Goal: Information Seeking & Learning: Learn about a topic

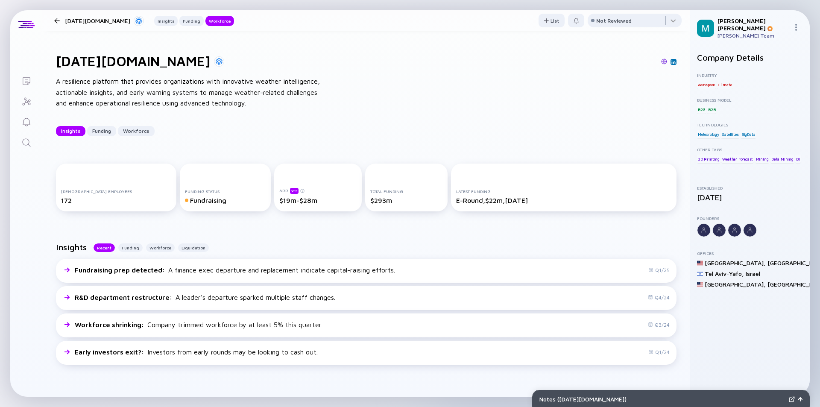
scroll to position [940, 0]
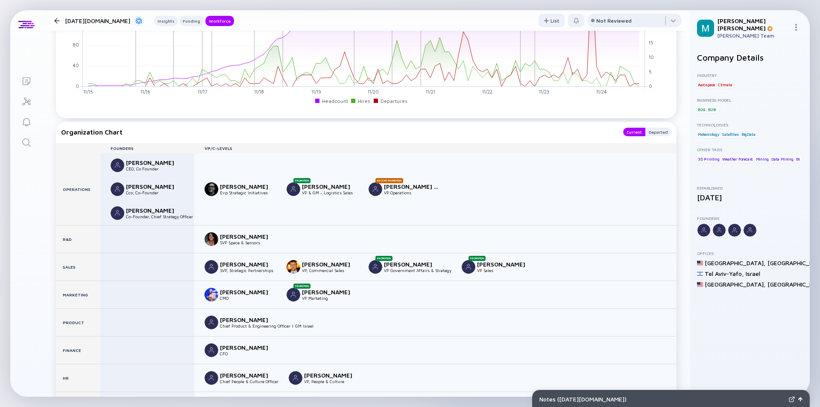
click at [55, 23] on div "[DATE][DOMAIN_NAME] Insights Funding Workforce" at bounding box center [142, 20] width 183 height 11
click at [57, 21] on div at bounding box center [57, 21] width 6 height 6
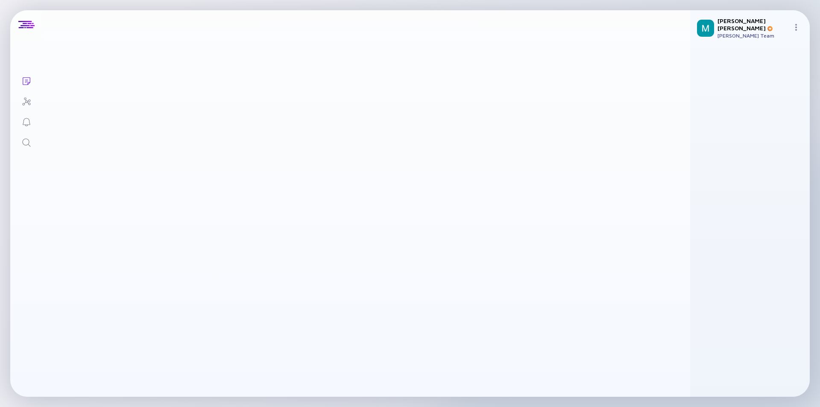
scroll to position [1564, 0]
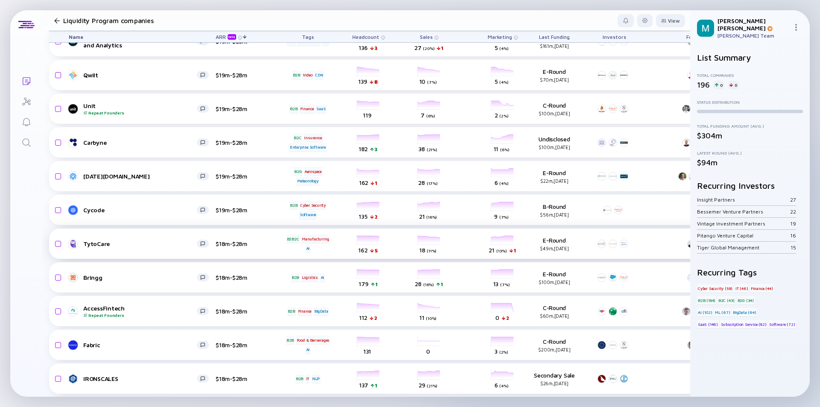
click at [134, 242] on div "TytoCare" at bounding box center [140, 243] width 114 height 7
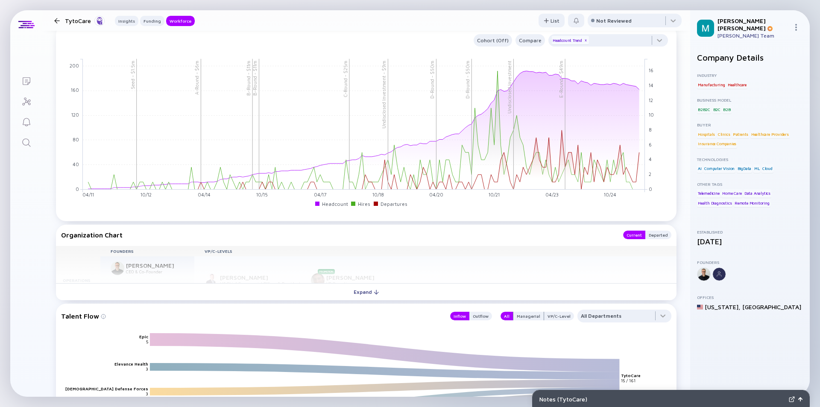
scroll to position [811, 0]
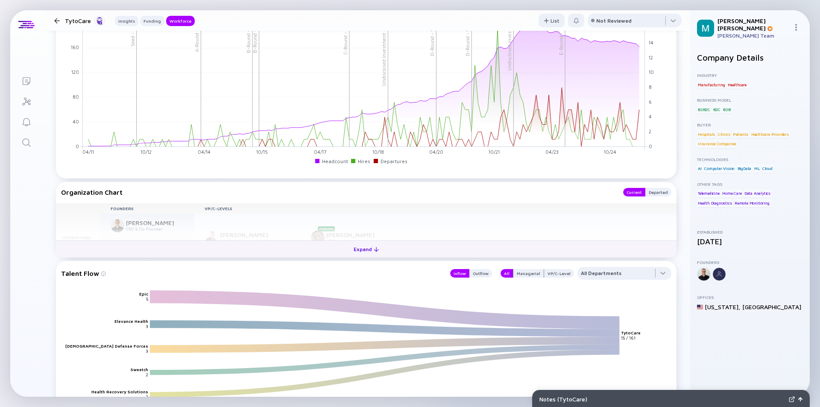
click at [360, 247] on div "Expand" at bounding box center [365, 249] width 35 height 13
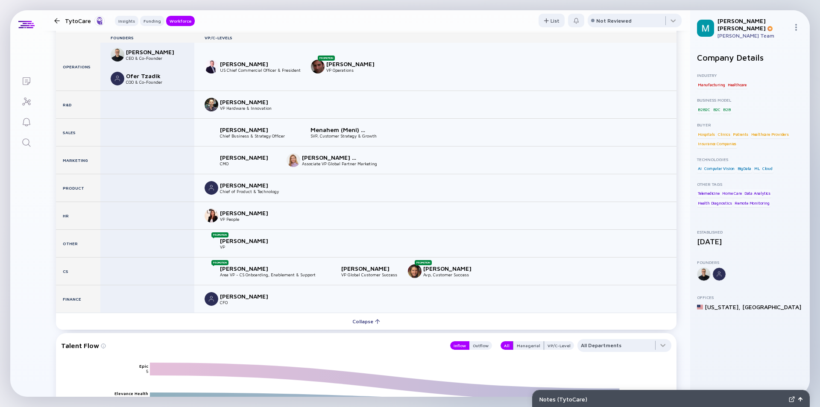
scroll to position [940, 0]
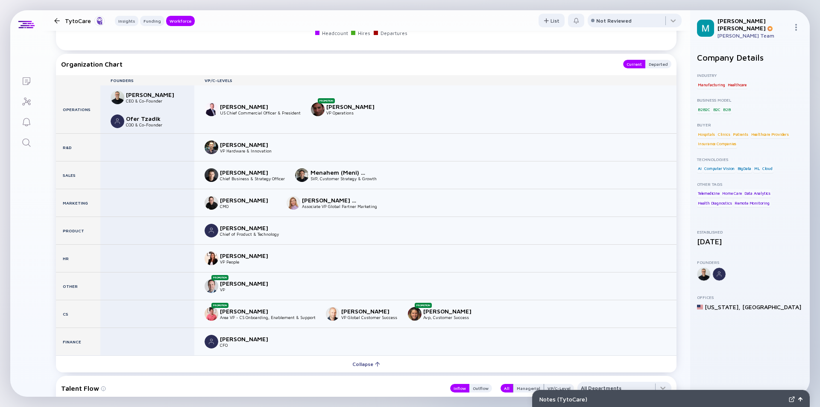
click at [55, 18] on div at bounding box center [57, 21] width 6 height 6
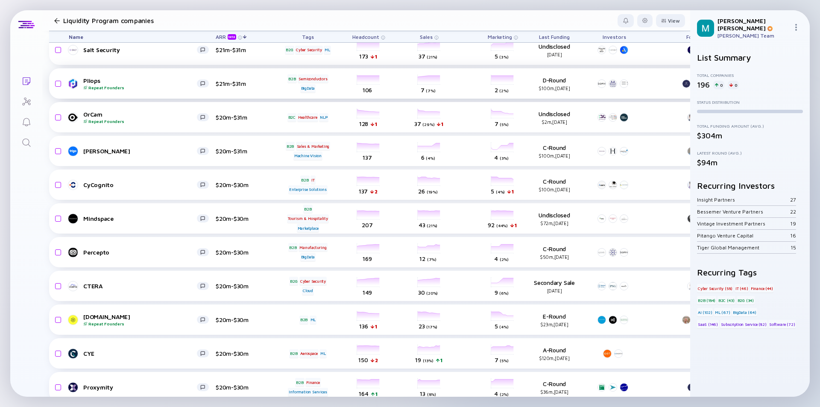
scroll to position [838, 0]
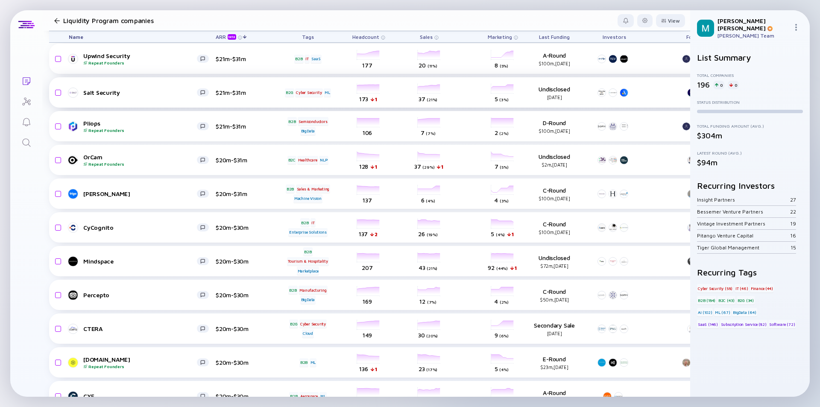
click at [143, 91] on div "Salt Security" at bounding box center [140, 92] width 114 height 7
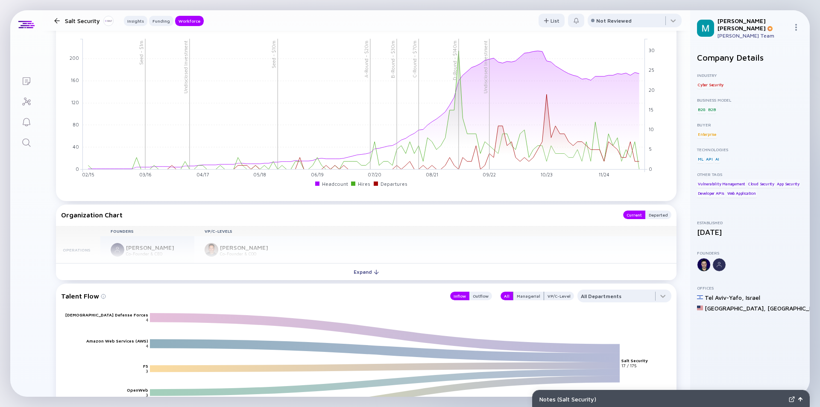
scroll to position [897, 0]
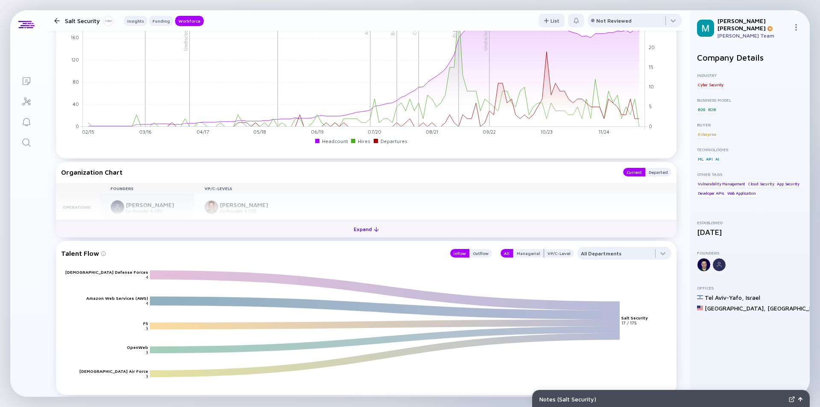
click at [359, 225] on div "Expand" at bounding box center [365, 229] width 35 height 13
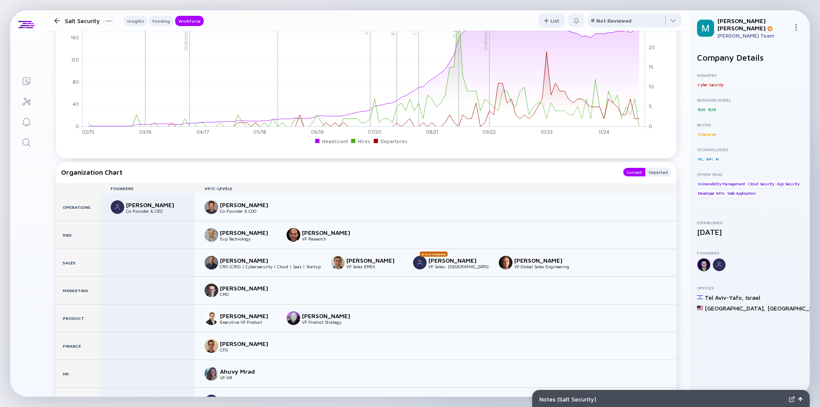
click at [56, 18] on div at bounding box center [57, 21] width 6 height 6
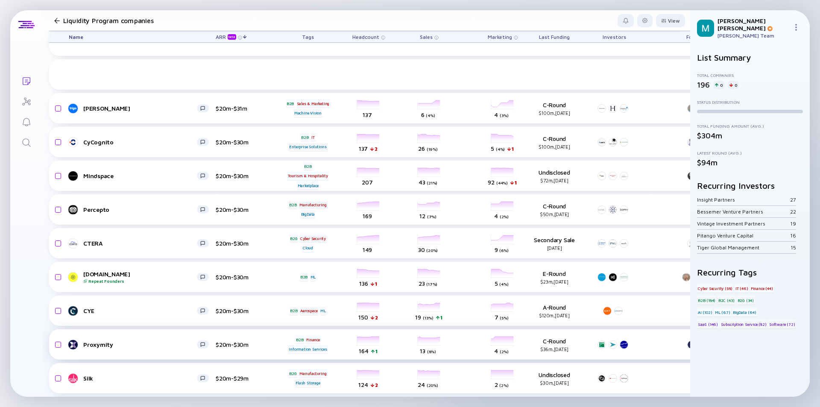
scroll to position [1009, 0]
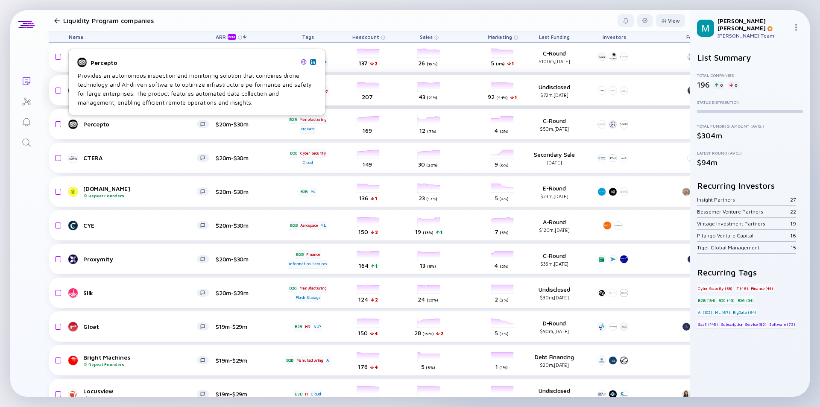
click at [129, 91] on div "Provides an autonomous inspection and monitoring solution that combines drone t…" at bounding box center [197, 89] width 238 height 36
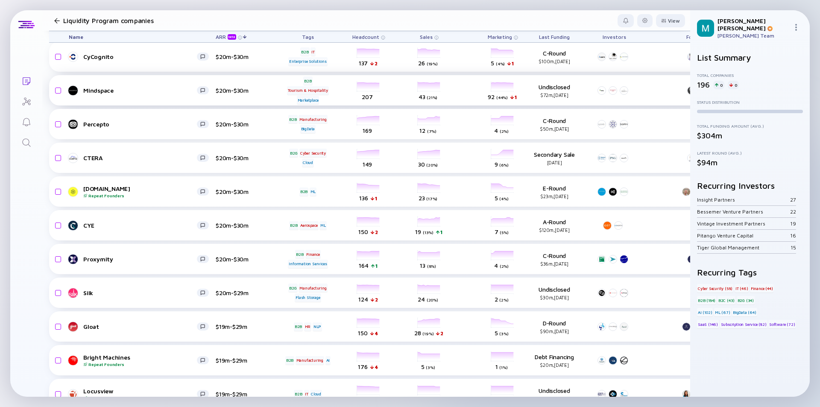
click at [155, 87] on div "Mindspace" at bounding box center [140, 90] width 114 height 7
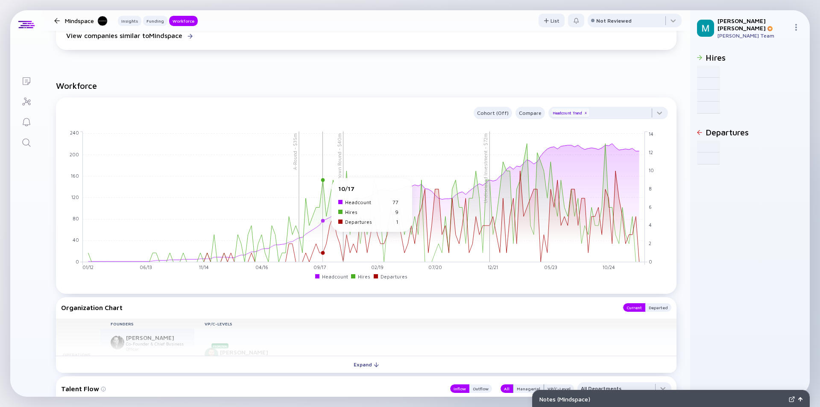
scroll to position [641, 0]
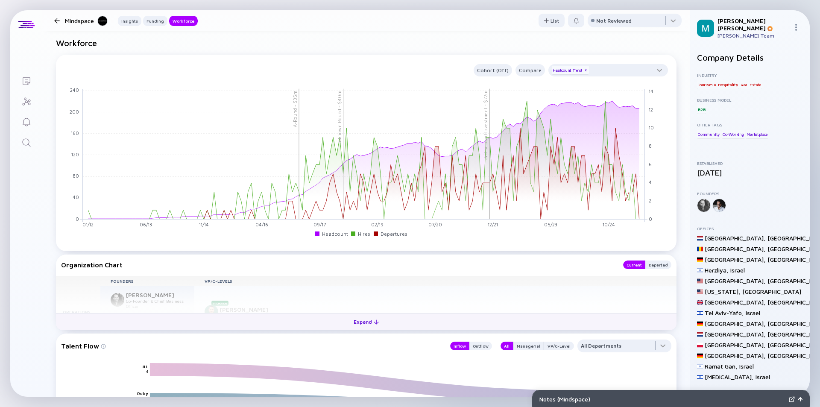
click at [357, 322] on div "Expand" at bounding box center [365, 321] width 35 height 13
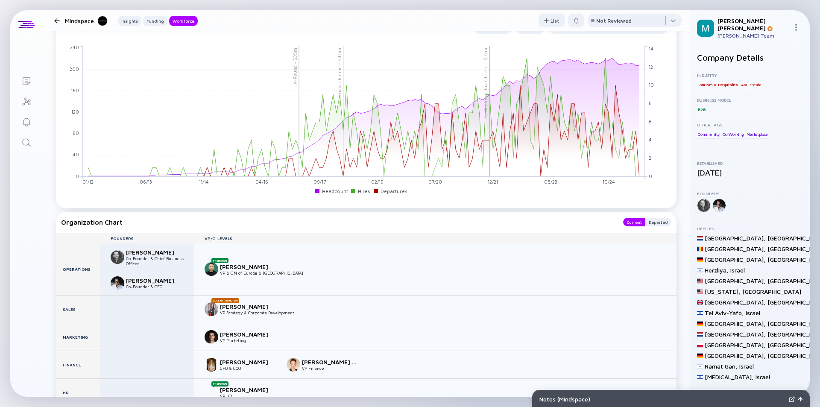
scroll to position [726, 0]
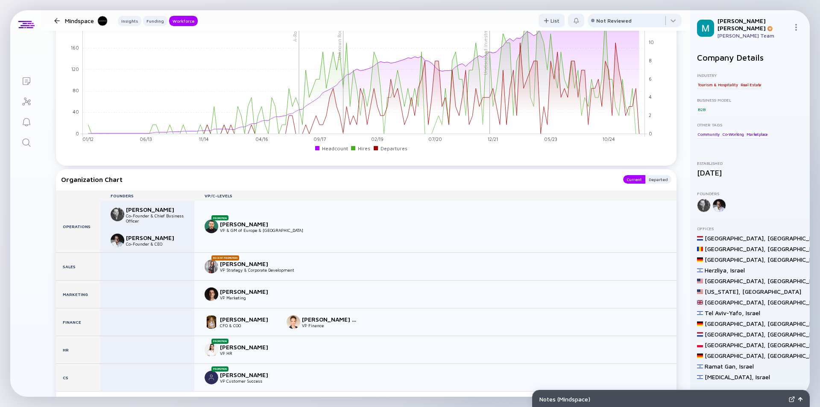
click at [57, 21] on div at bounding box center [57, 21] width 6 height 6
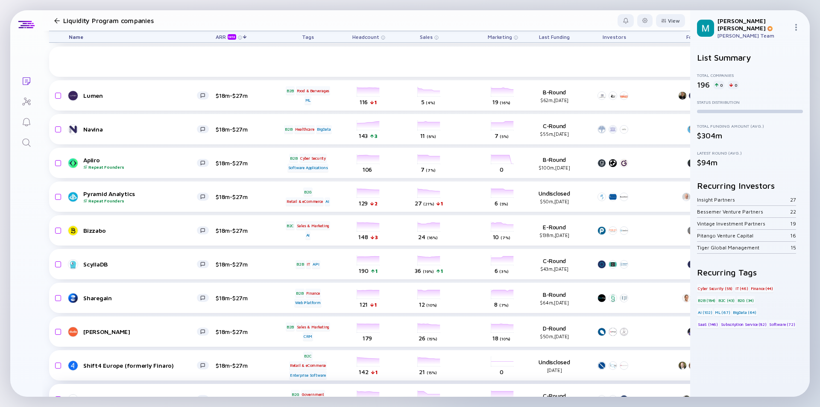
scroll to position [2034, 0]
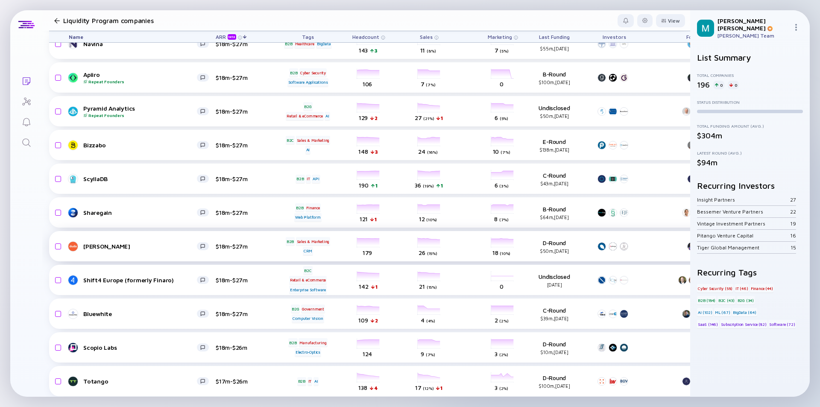
click at [136, 244] on div "[PERSON_NAME]" at bounding box center [140, 246] width 114 height 7
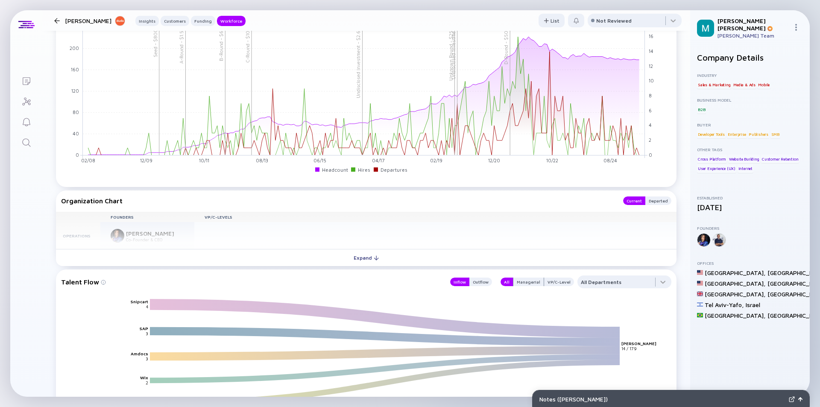
scroll to position [1025, 0]
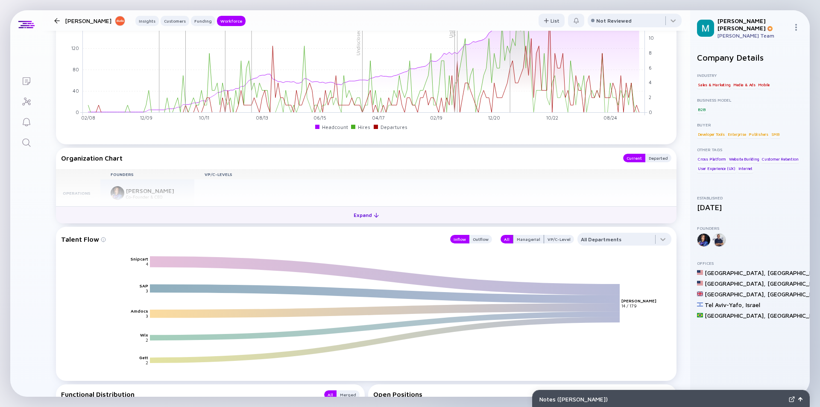
click at [358, 217] on div "Expand" at bounding box center [365, 214] width 35 height 13
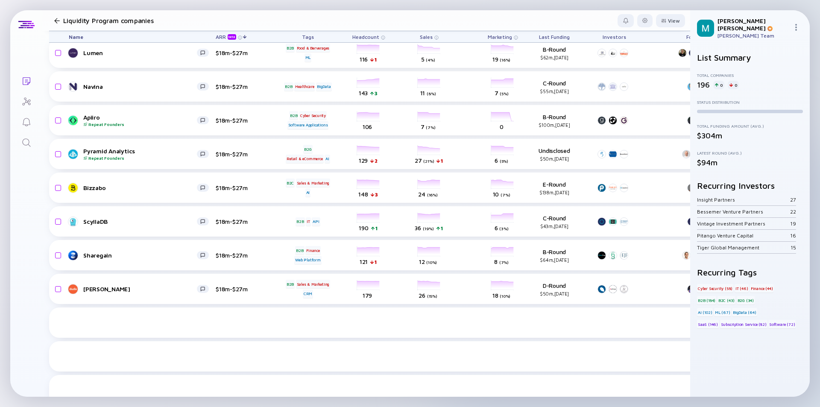
scroll to position [1863, 0]
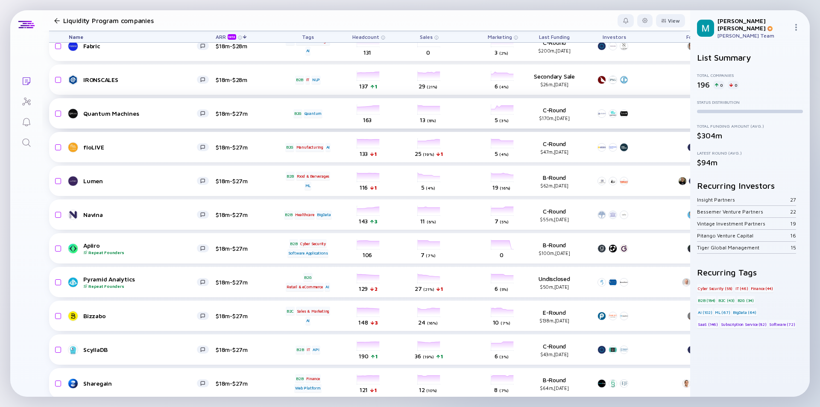
click at [170, 117] on div "Quantum Machines" at bounding box center [140, 113] width 114 height 7
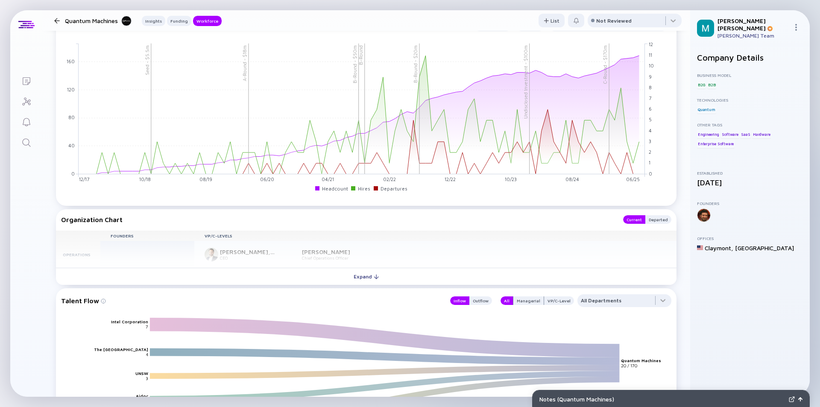
scroll to position [897, 0]
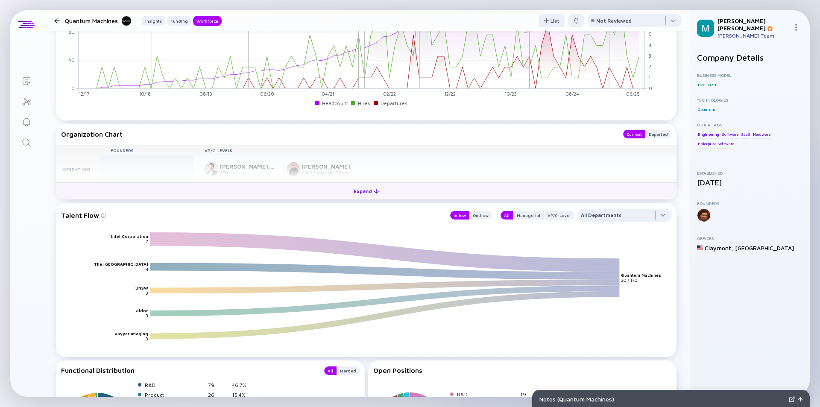
click at [358, 192] on div "Expand" at bounding box center [365, 190] width 35 height 13
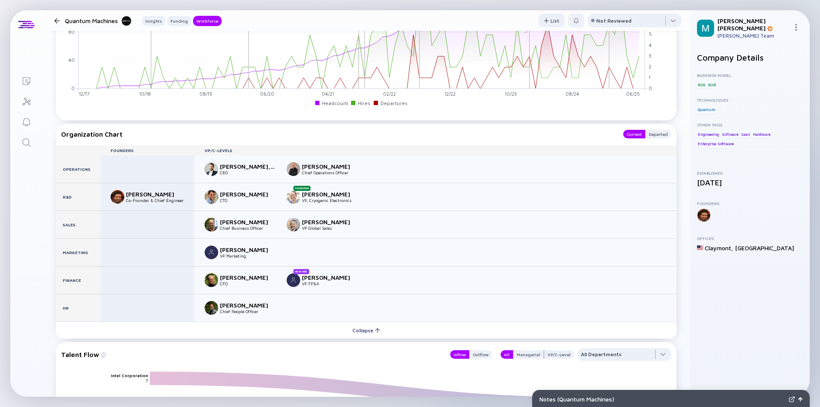
click at [241, 168] on div "[PERSON_NAME], Ph.D. - WE ARE H-I-R-I-N-G" at bounding box center [248, 166] width 56 height 7
click at [57, 20] on div at bounding box center [57, 21] width 6 height 6
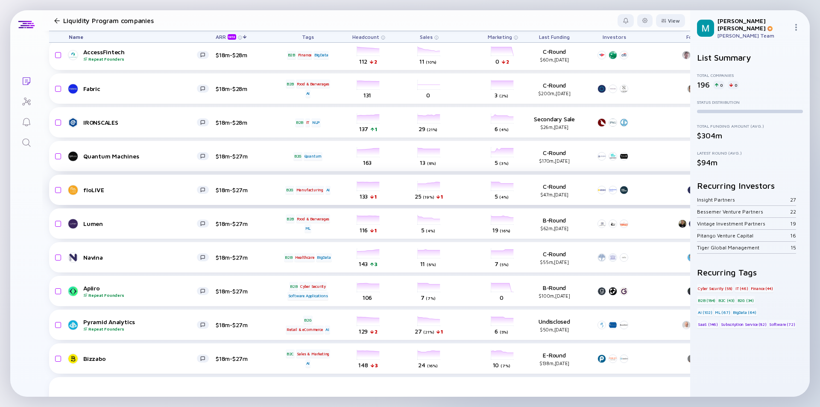
scroll to position [1777, 0]
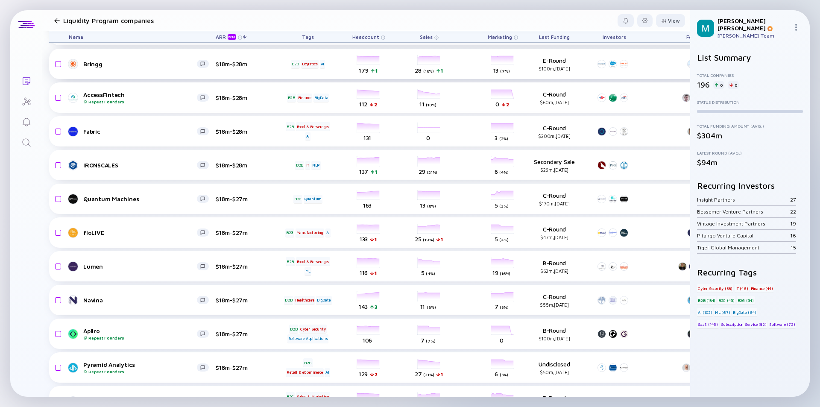
click at [156, 63] on div "Bringg" at bounding box center [140, 63] width 114 height 7
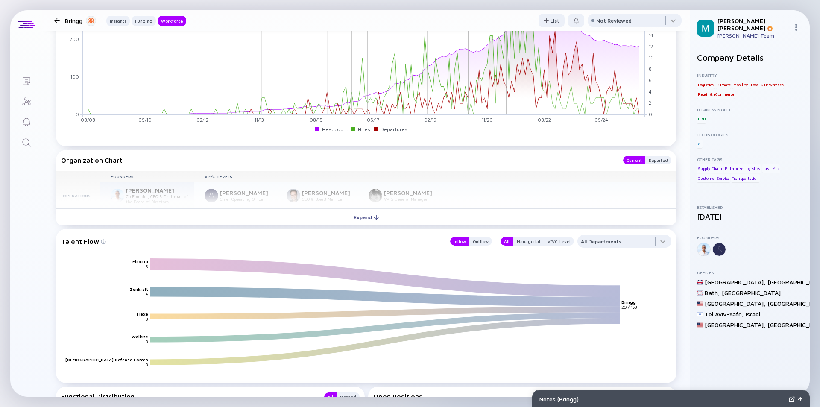
scroll to position [897, 0]
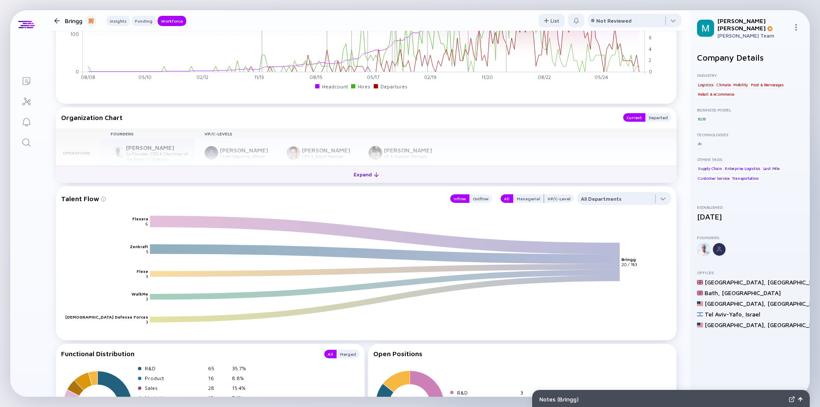
click at [358, 176] on div "Expand" at bounding box center [365, 174] width 35 height 13
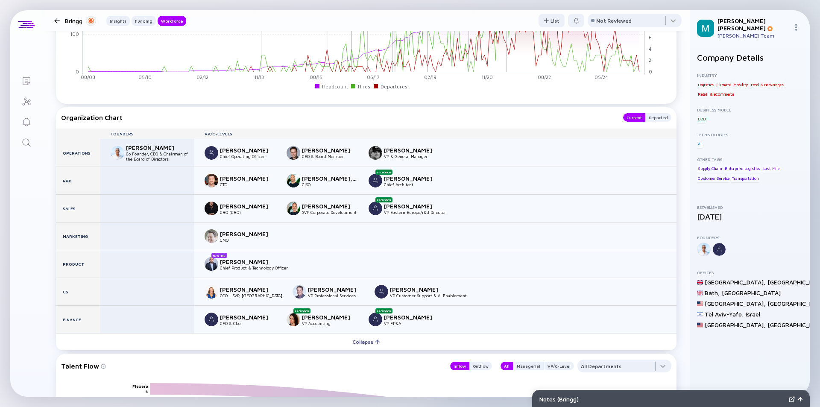
click at [57, 21] on div at bounding box center [57, 21] width 6 height 6
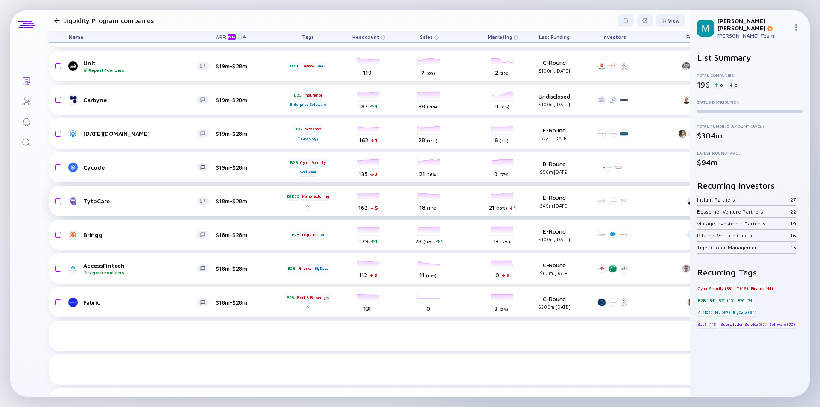
scroll to position [1479, 0]
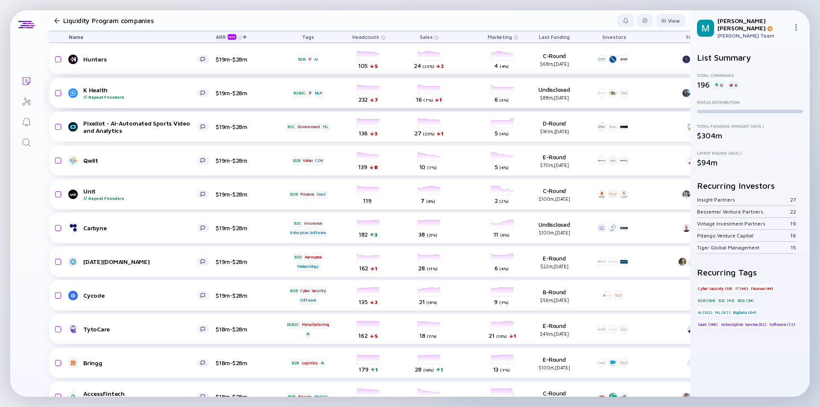
click at [140, 94] on div "K Health Repeat Founders" at bounding box center [140, 92] width 114 height 13
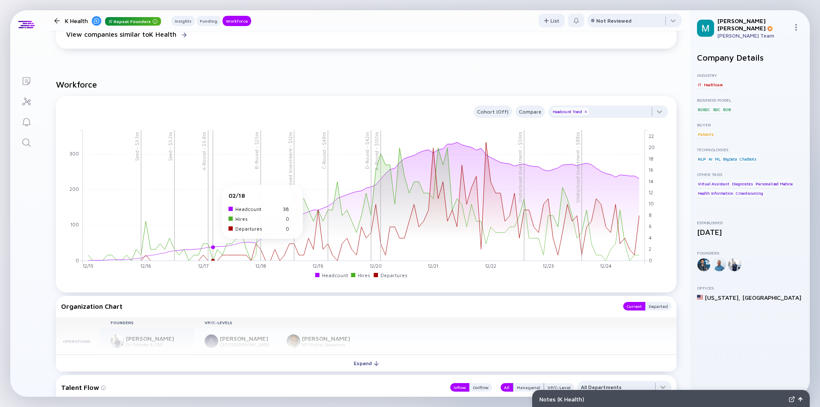
scroll to position [897, 0]
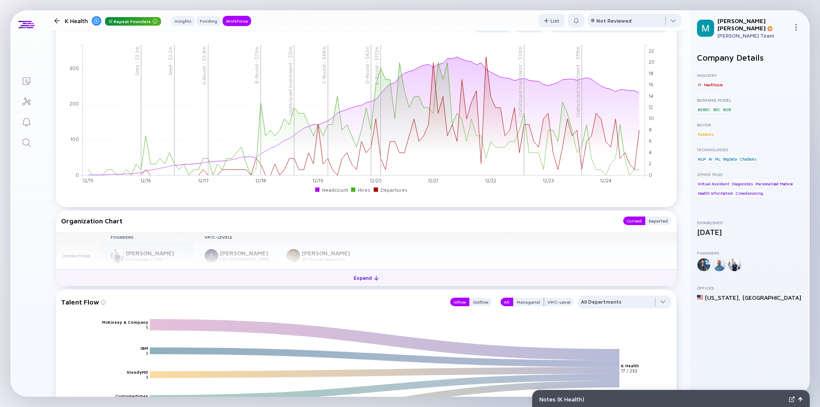
click at [357, 278] on div "Expand" at bounding box center [365, 277] width 35 height 13
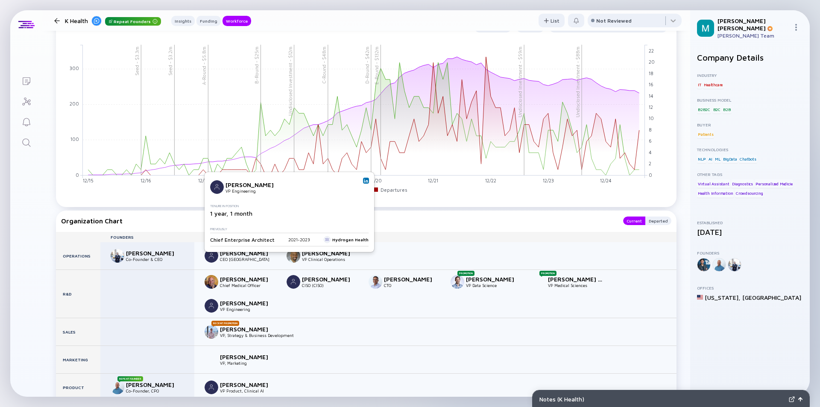
scroll to position [982, 0]
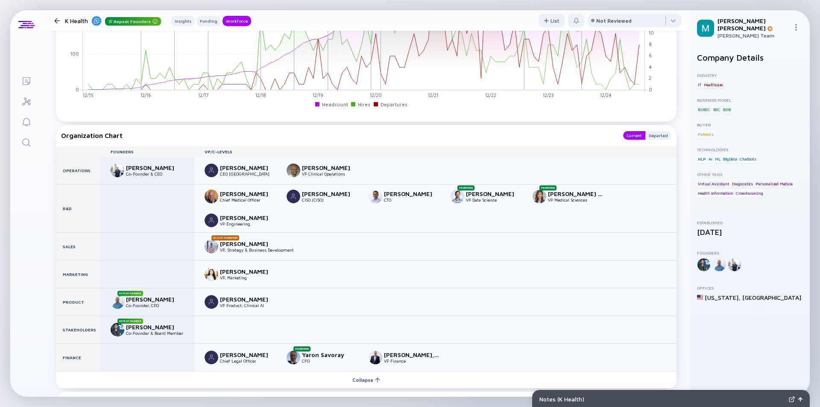
click at [59, 20] on div at bounding box center [57, 21] width 6 height 6
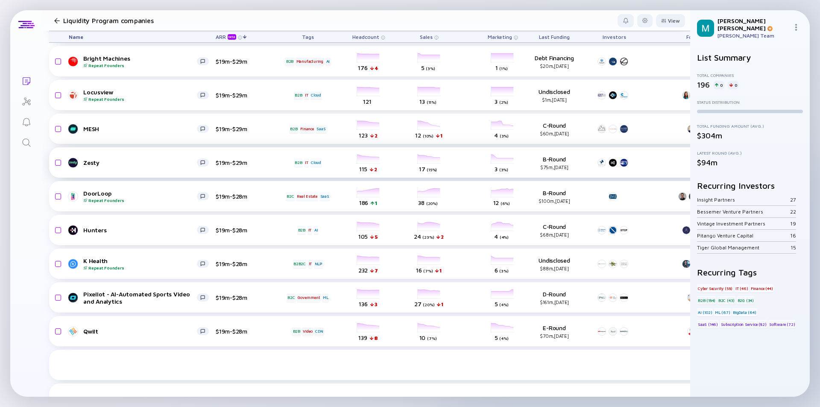
scroll to position [1265, 0]
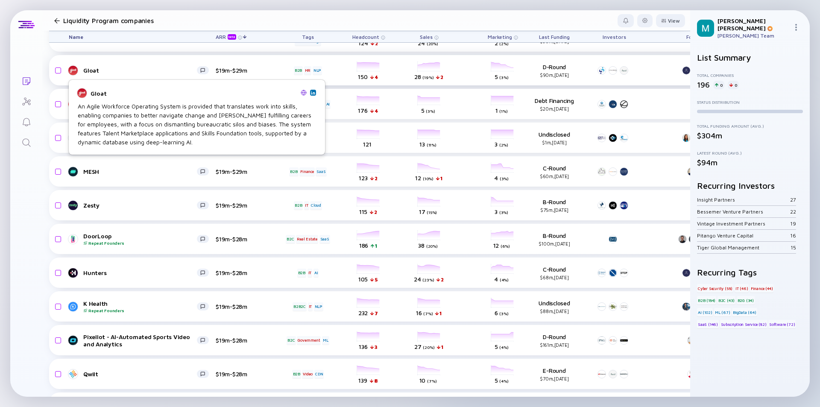
click at [169, 75] on link "Gloat" at bounding box center [142, 70] width 147 height 10
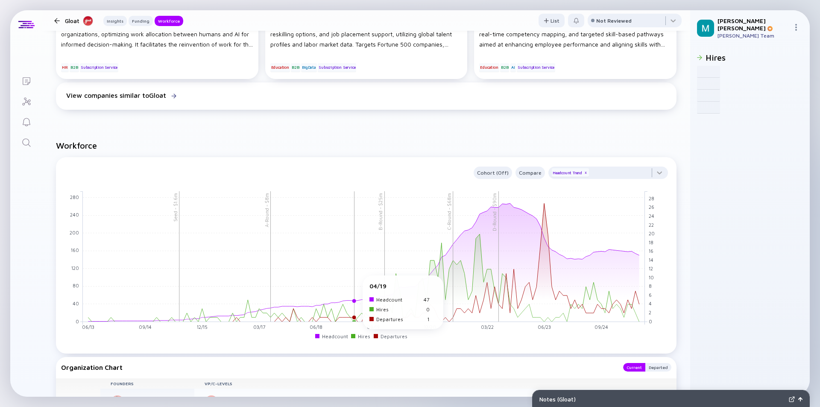
scroll to position [854, 0]
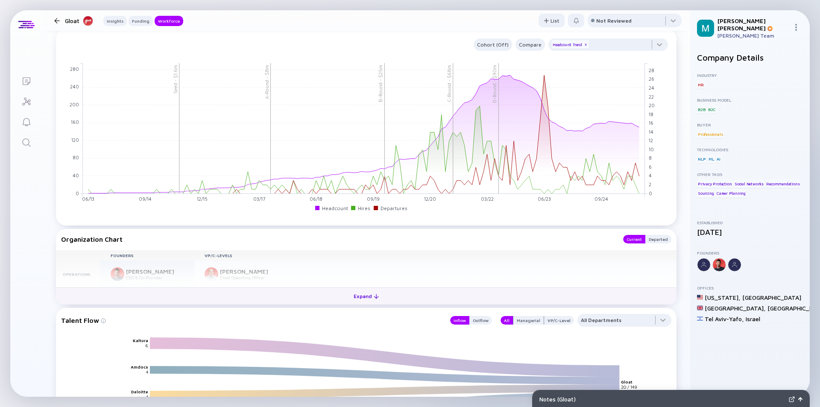
click at [361, 296] on div "Expand" at bounding box center [365, 296] width 35 height 13
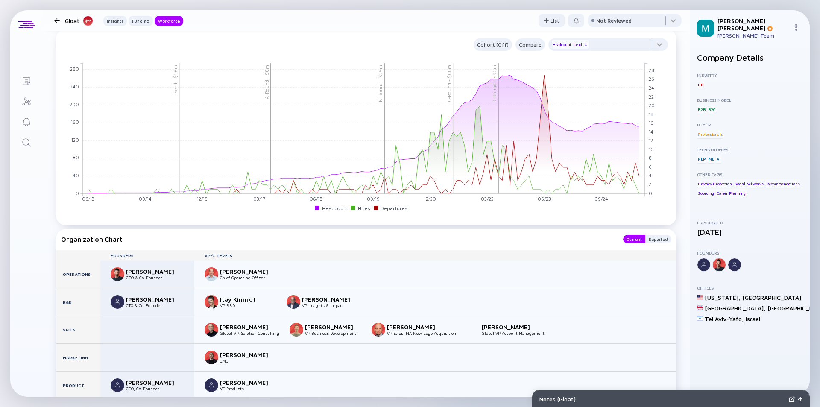
scroll to position [897, 0]
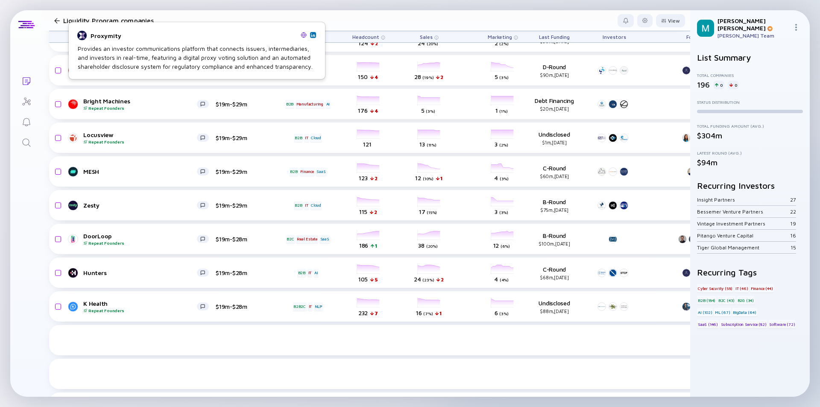
scroll to position [1180, 0]
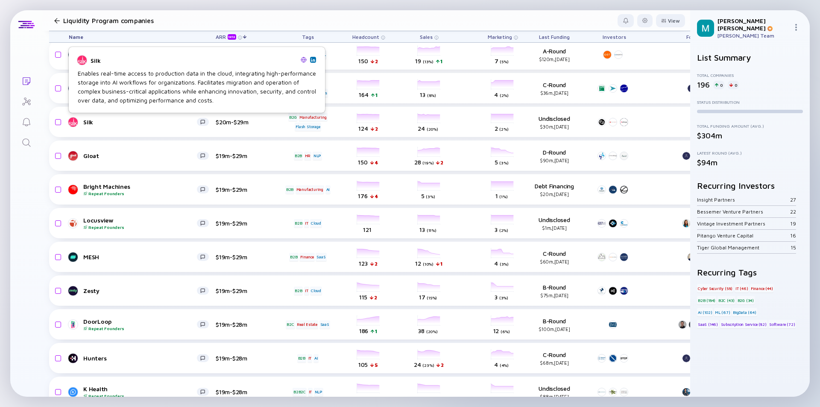
click at [141, 89] on div "Enables real-time access to production data in the cloud, integrating high-perf…" at bounding box center [197, 87] width 238 height 36
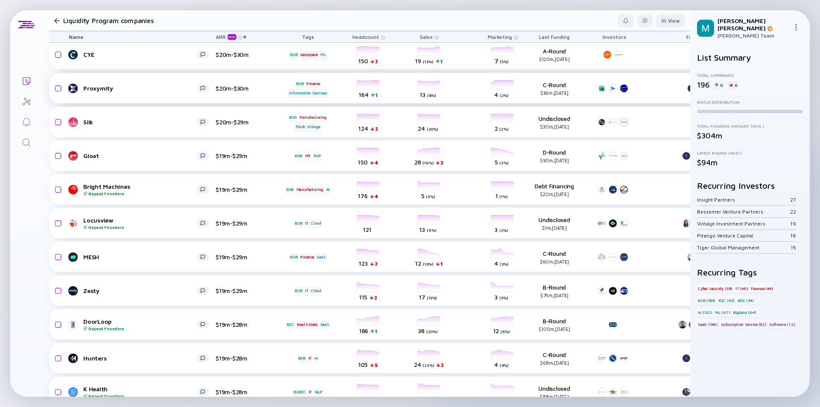
click at [171, 93] on link "Proxymity" at bounding box center [142, 88] width 147 height 10
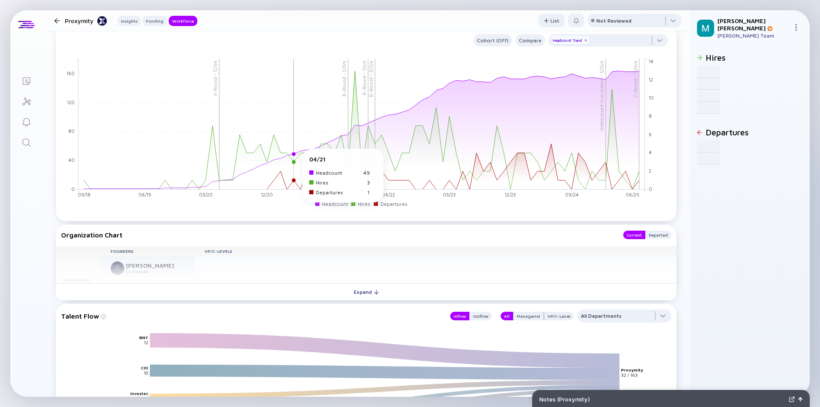
scroll to position [811, 0]
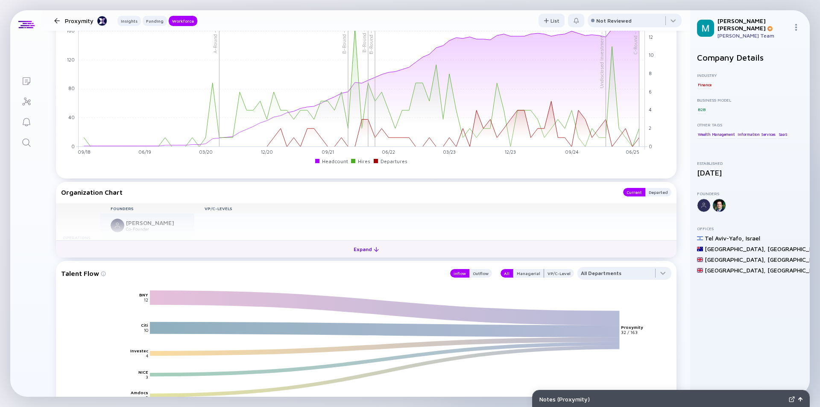
click at [364, 249] on div "Expand" at bounding box center [365, 249] width 35 height 13
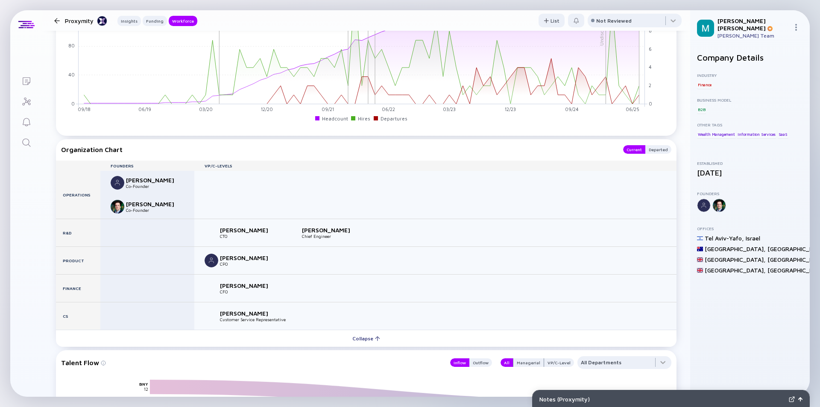
scroll to position [897, 0]
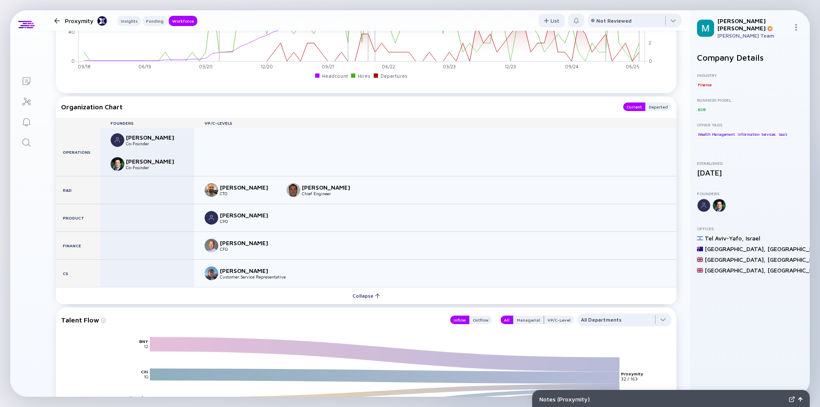
click at [58, 21] on div at bounding box center [57, 21] width 6 height 6
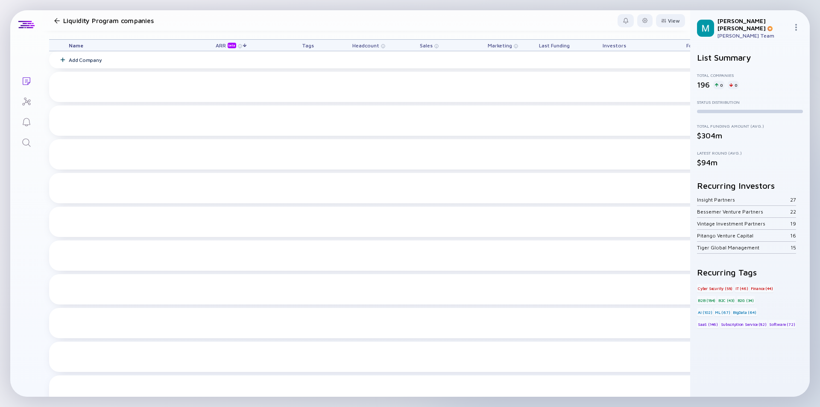
scroll to position [1180, 0]
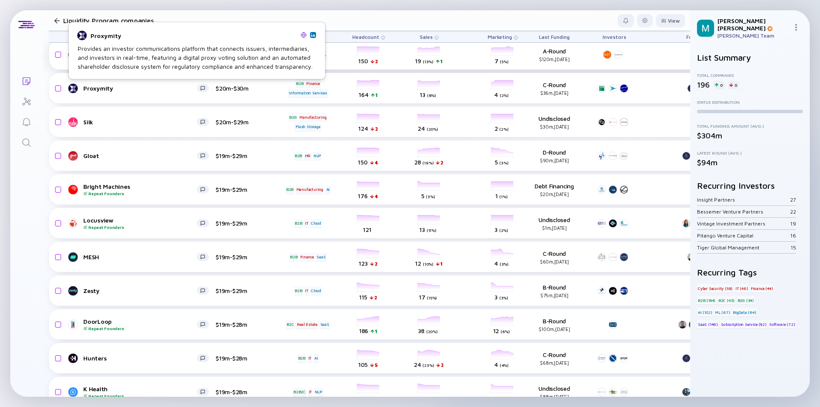
click at [127, 58] on div "Provides an investor communications platform that connects issuers, intermediar…" at bounding box center [197, 57] width 238 height 27
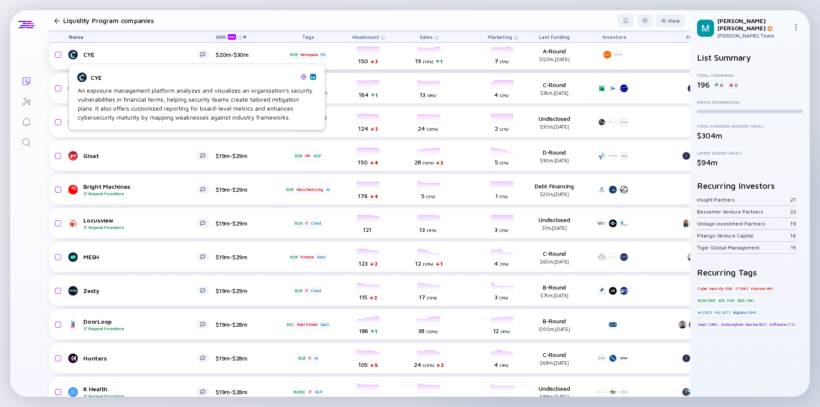
click at [142, 56] on div "CYE" at bounding box center [140, 54] width 114 height 7
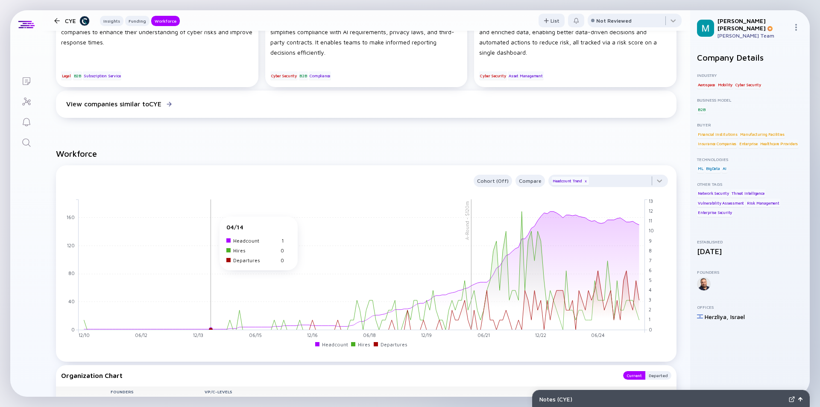
scroll to position [811, 0]
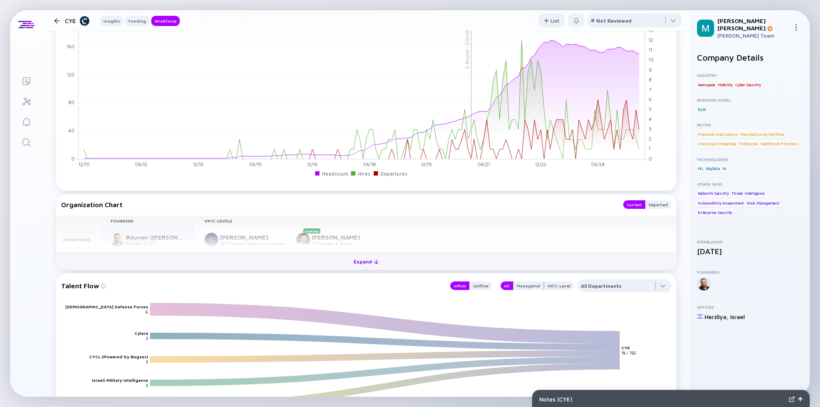
click at [362, 264] on div "Expand" at bounding box center [365, 261] width 35 height 13
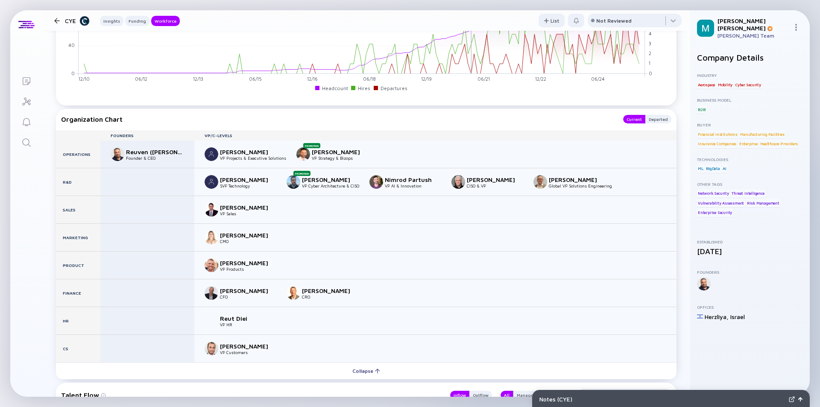
scroll to position [854, 0]
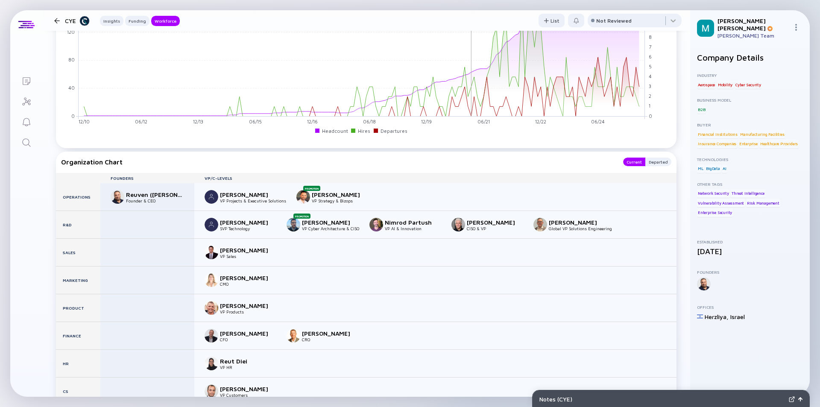
click at [57, 20] on div at bounding box center [57, 21] width 6 height 6
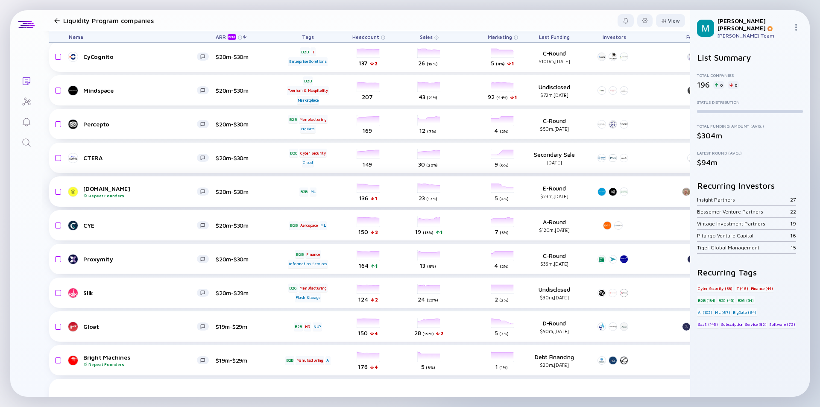
scroll to position [966, 0]
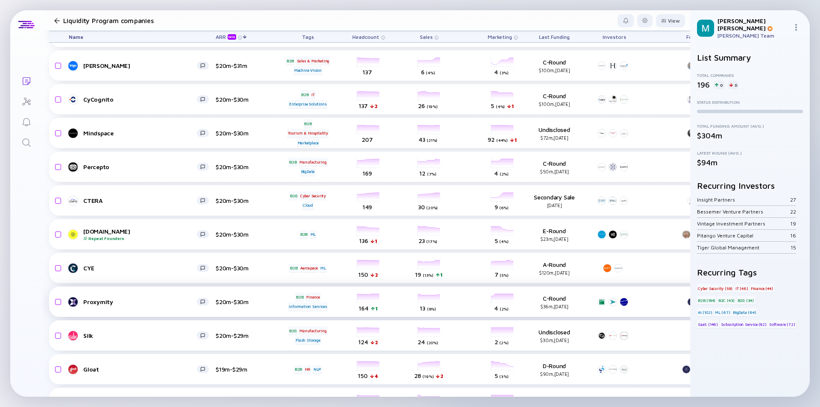
click at [152, 303] on div "Proxymity" at bounding box center [140, 301] width 114 height 7
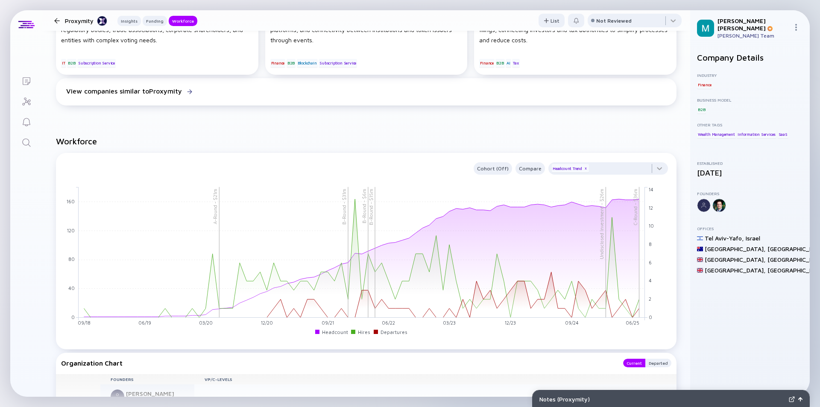
scroll to position [769, 0]
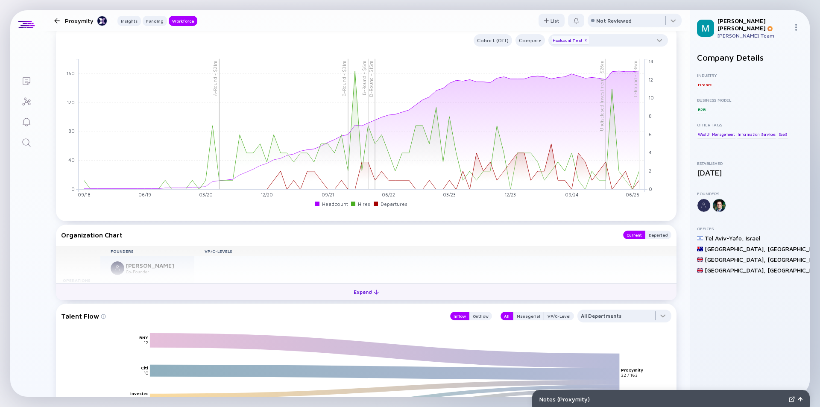
click at [353, 291] on div "Expand" at bounding box center [365, 291] width 35 height 13
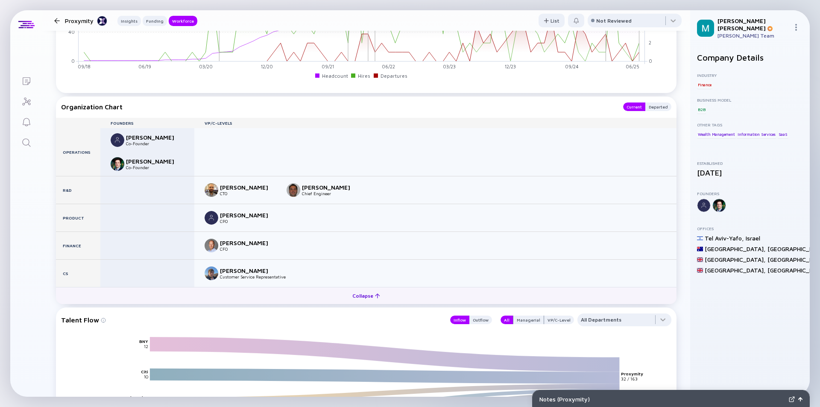
scroll to position [940, 0]
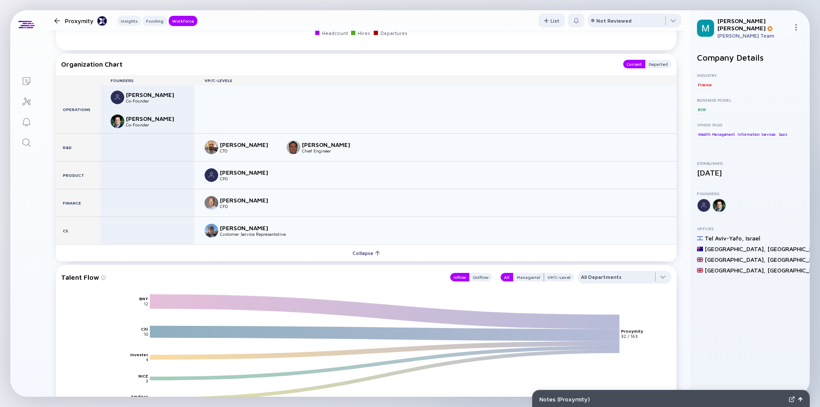
click at [56, 20] on div at bounding box center [57, 21] width 6 height 6
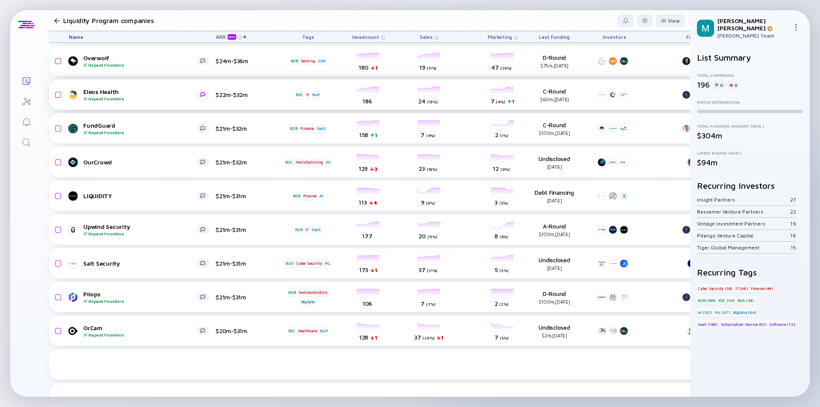
scroll to position [624, 0]
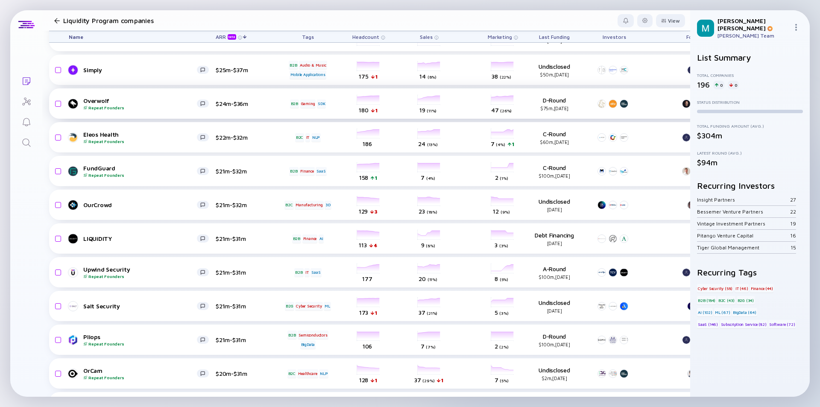
click at [165, 108] on div "Repeat Founders" at bounding box center [140, 107] width 114 height 5
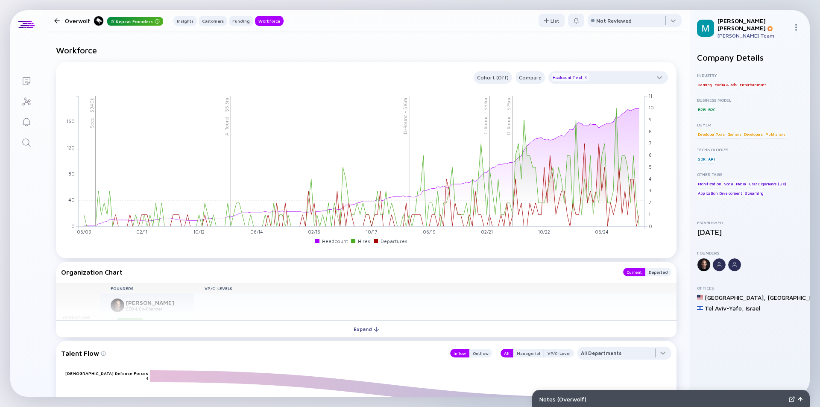
scroll to position [1025, 0]
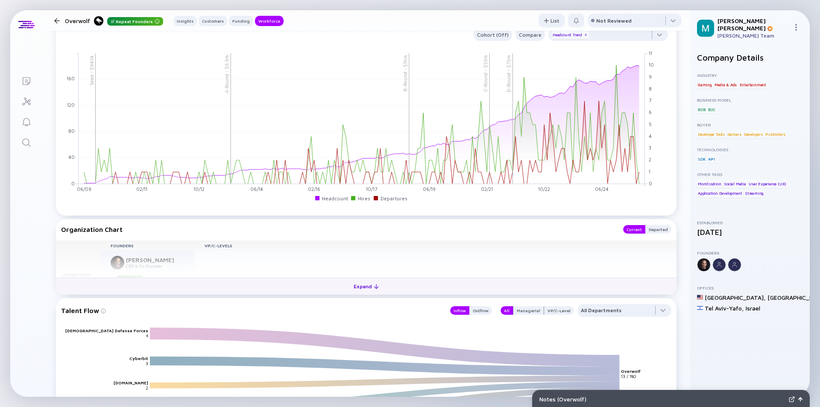
click at [367, 287] on div "Expand" at bounding box center [365, 286] width 35 height 13
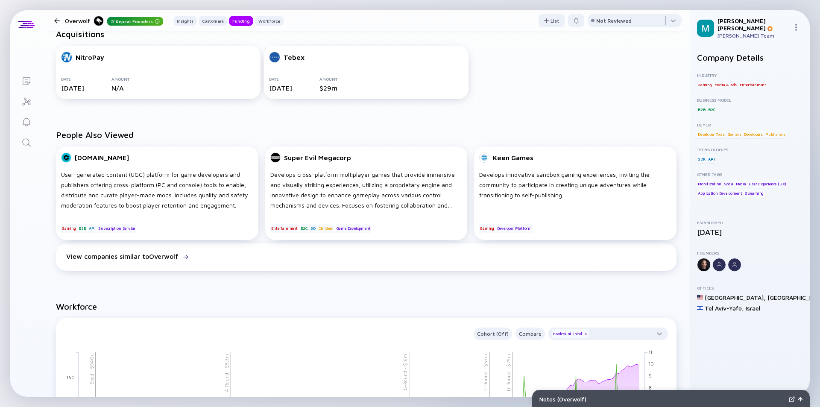
scroll to position [555, 0]
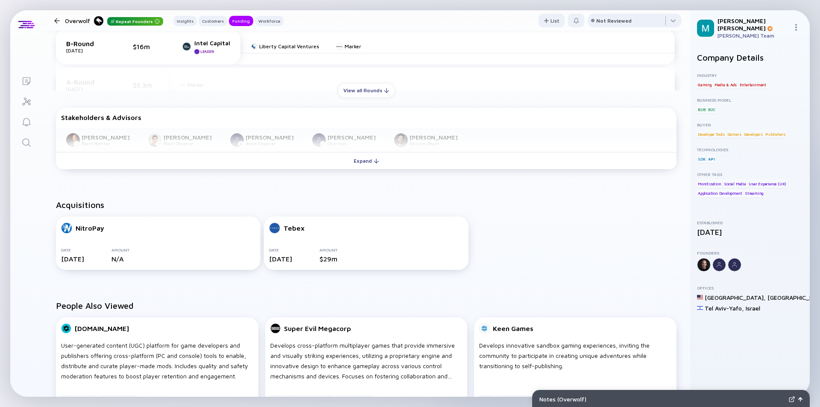
click at [55, 20] on div at bounding box center [57, 21] width 6 height 6
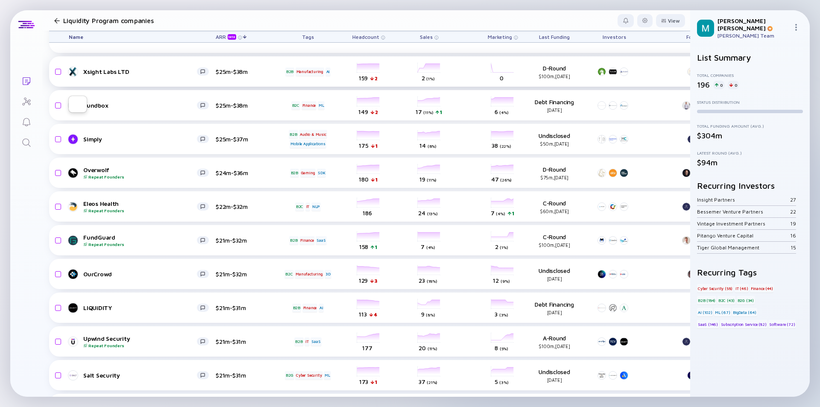
scroll to position [496, 0]
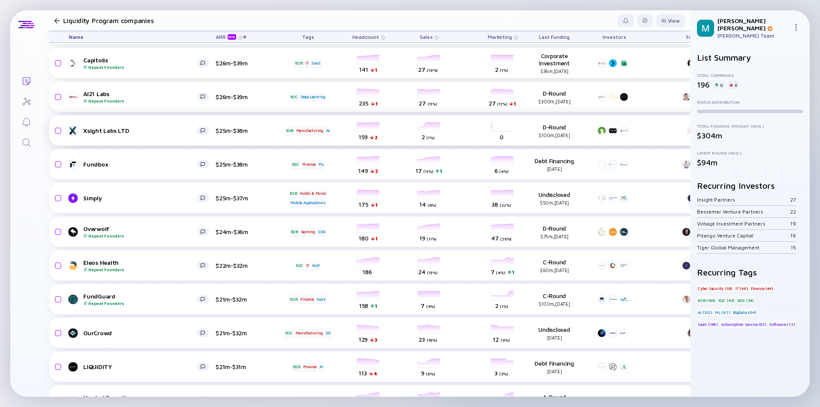
click at [164, 133] on div "Xsight Labs LTD" at bounding box center [140, 130] width 114 height 7
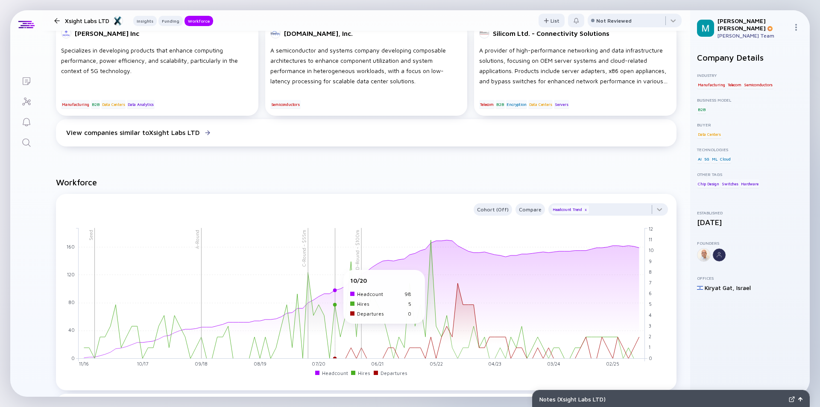
scroll to position [769, 0]
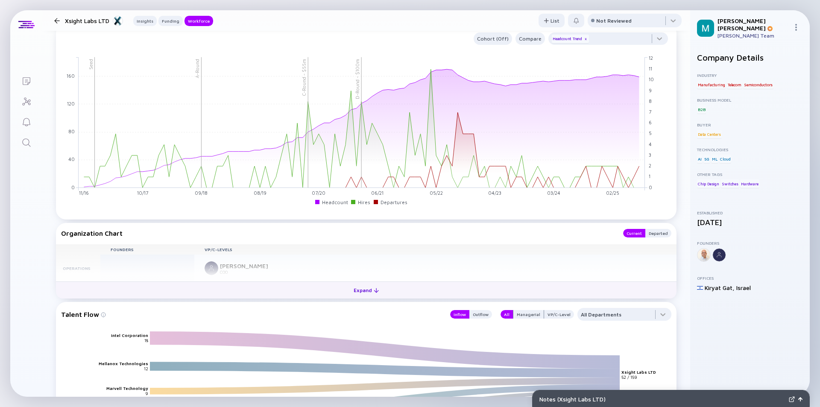
click at [374, 292] on div at bounding box center [376, 290] width 5 height 5
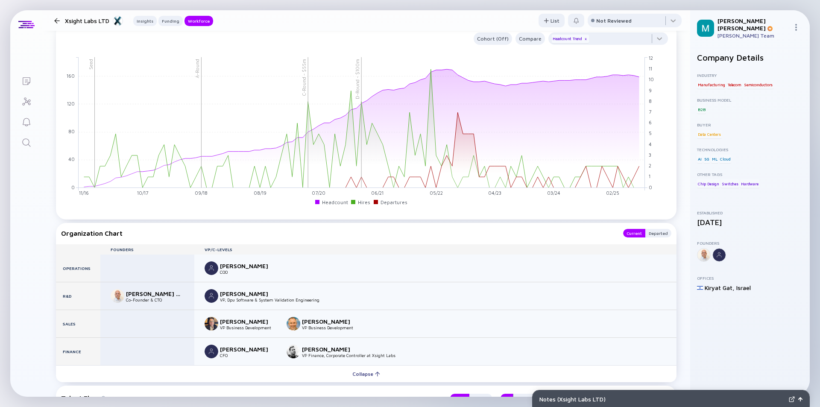
drag, startPoint x: 344, startPoint y: 295, endPoint x: 323, endPoint y: 299, distance: 21.2
drag, startPoint x: 323, startPoint y: 299, endPoint x: 483, endPoint y: 304, distance: 160.7
click at [483, 304] on div "Yoav Galon VP, Dpu Software & System Validation Engineering" at bounding box center [435, 295] width 482 height 27
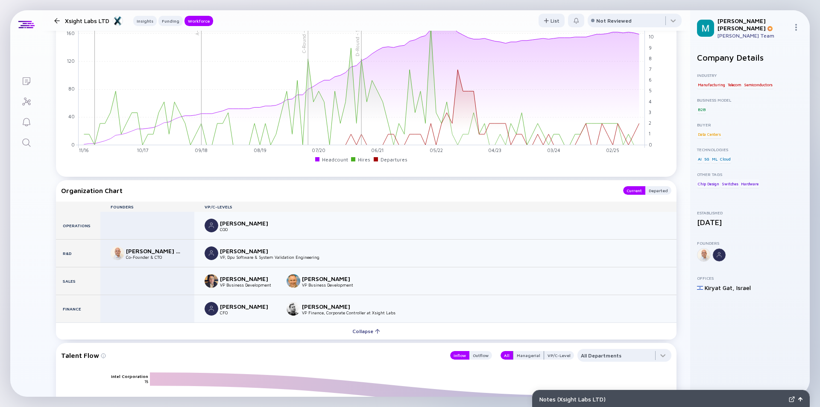
scroll to position [854, 0]
